Goal: Find specific page/section: Find specific page/section

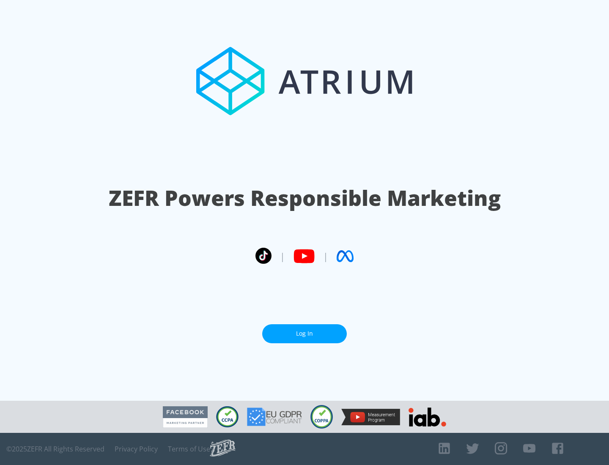
click at [304, 334] on link "Log In" at bounding box center [304, 333] width 85 height 19
